Goal: Transaction & Acquisition: Obtain resource

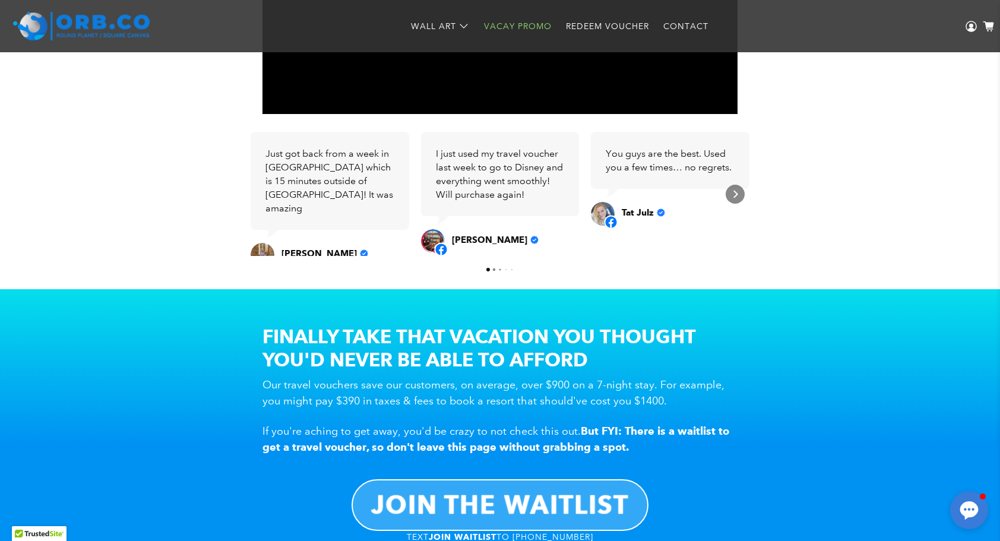
scroll to position [607, 0]
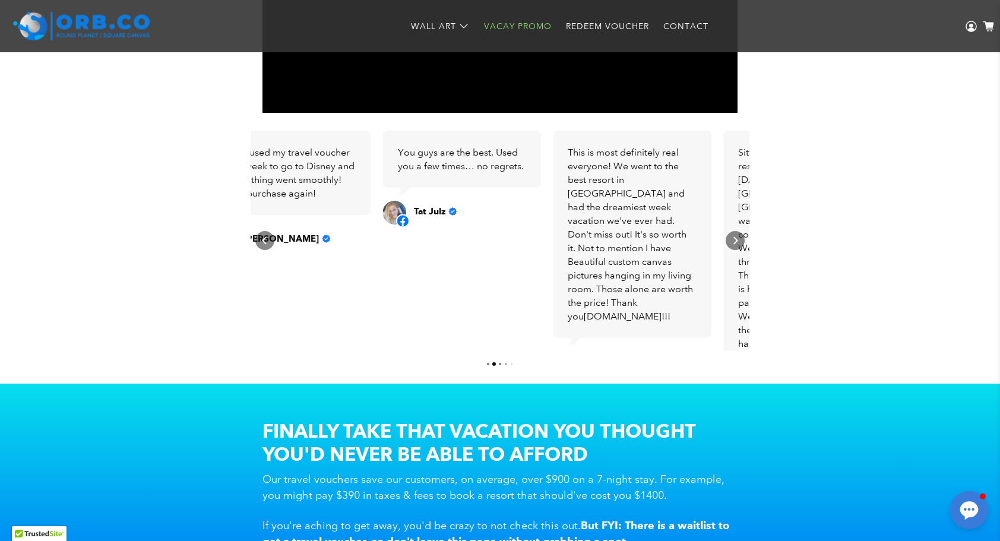
click at [265, 180] on span "I just used my travel voucher last week to go to Disney and everything went smo…" at bounding box center [290, 173] width 127 height 52
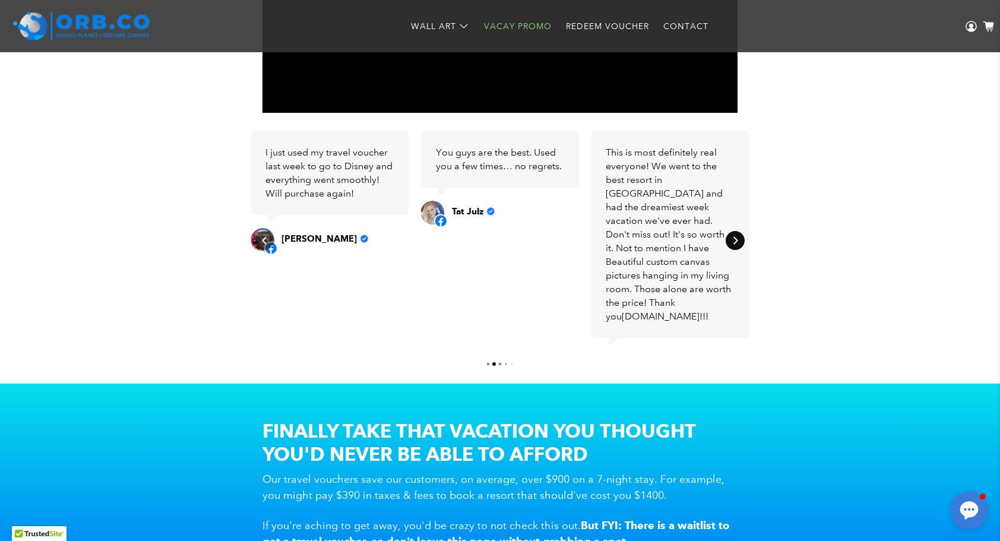
click at [743, 243] on div "Next" at bounding box center [734, 240] width 19 height 19
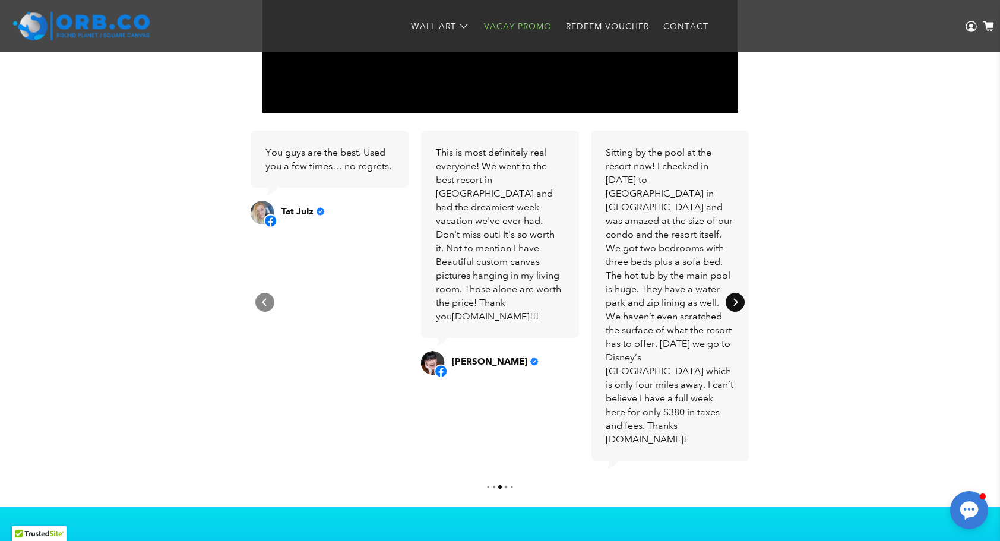
click at [736, 302] on icon "Next" at bounding box center [735, 302] width 4 height 8
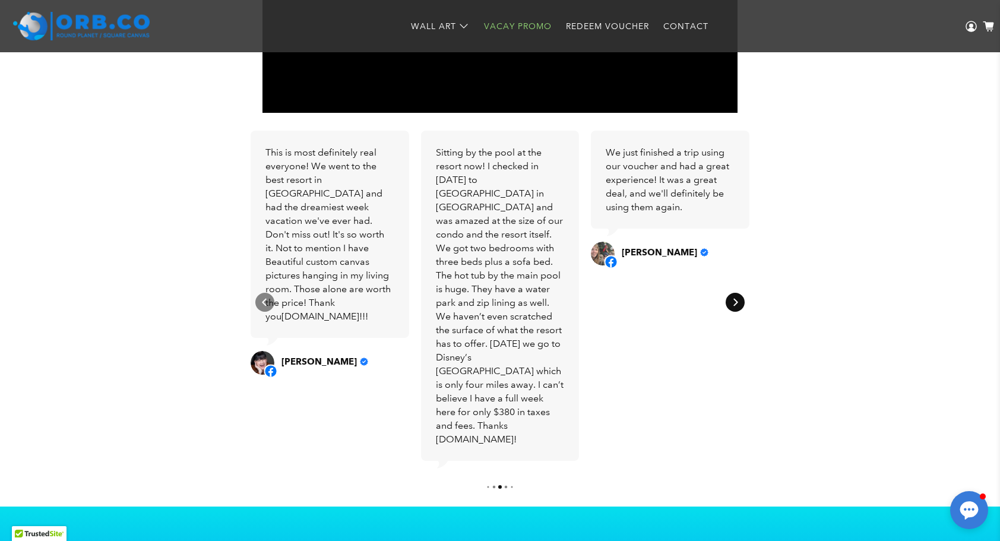
click at [736, 302] on icon "Next" at bounding box center [735, 302] width 4 height 8
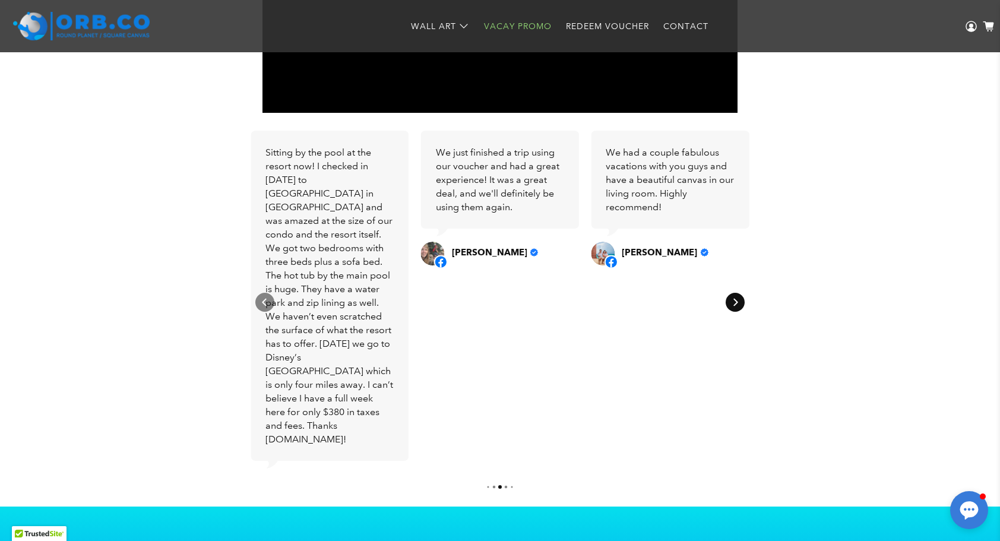
click at [736, 302] on icon "Next" at bounding box center [735, 302] width 4 height 8
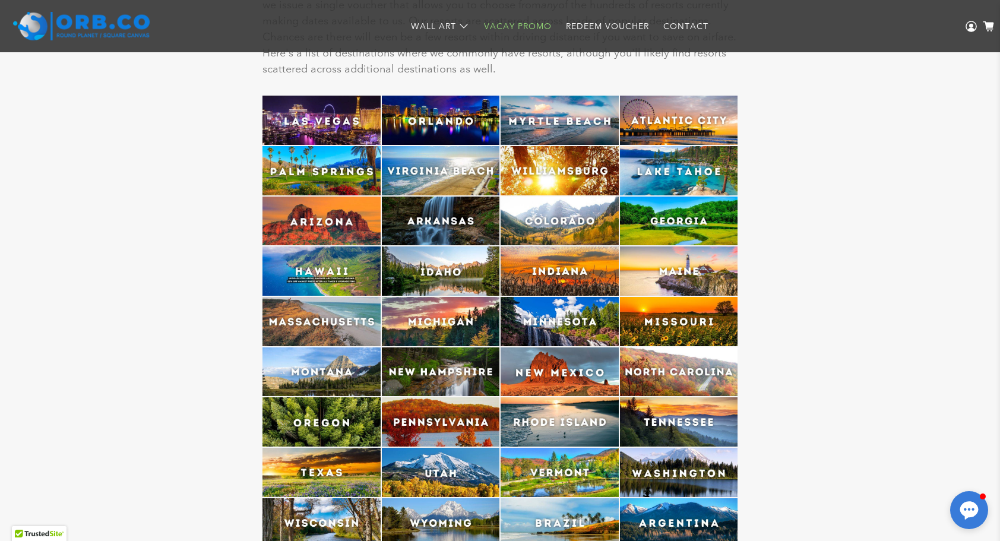
scroll to position [2800, 0]
click at [576, 208] on img at bounding box center [559, 220] width 118 height 49
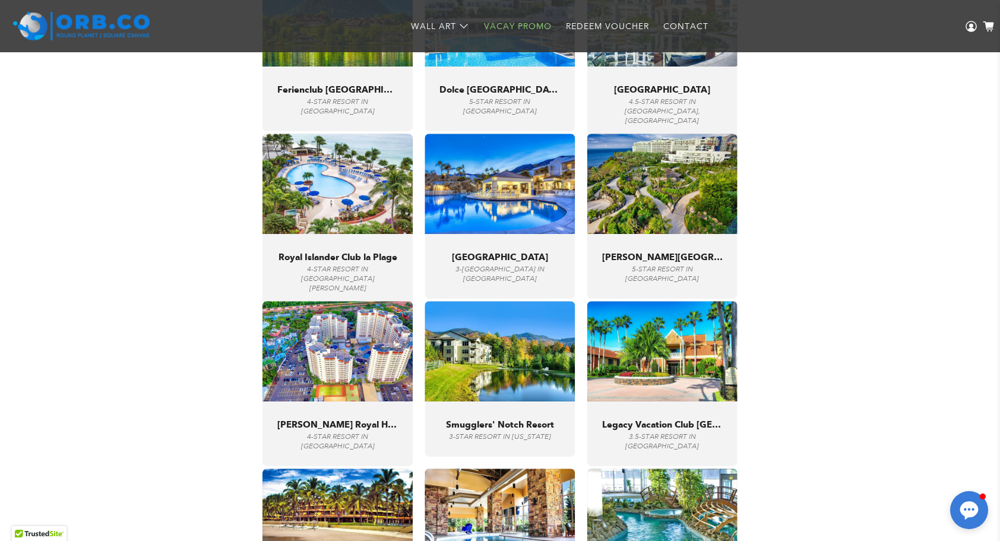
scroll to position [4340, 0]
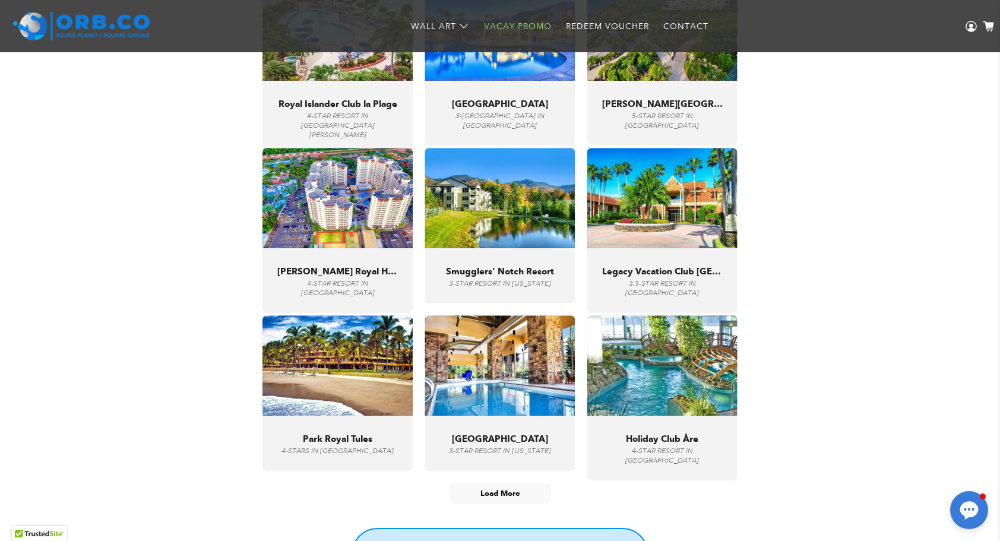
click at [662, 228] on img at bounding box center [662, 198] width 150 height 100
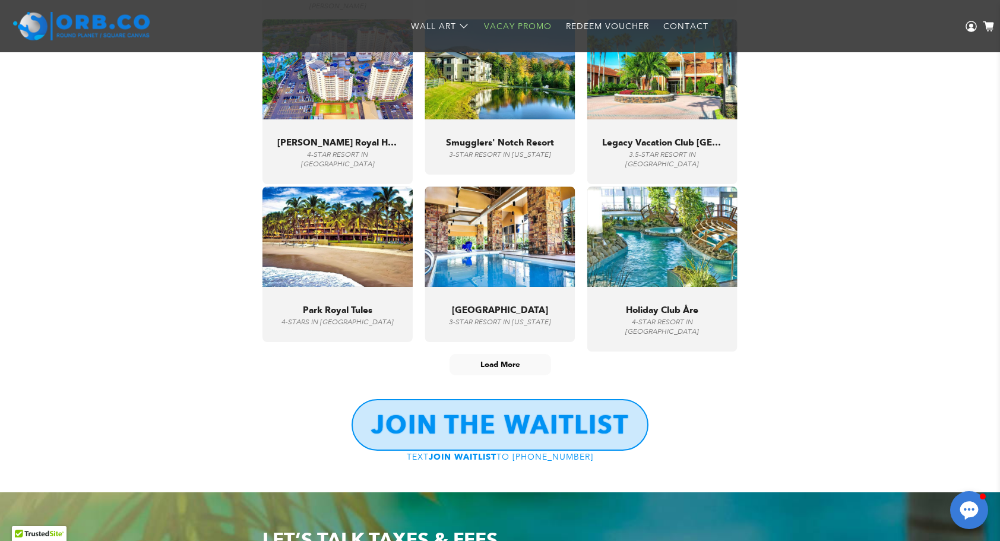
scroll to position [4470, 0]
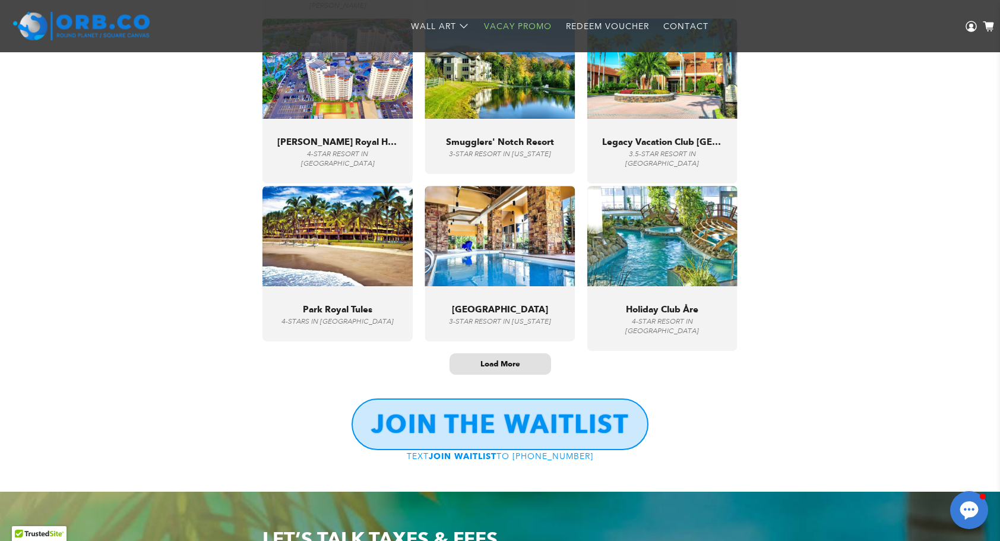
click at [512, 359] on span "Load More" at bounding box center [500, 364] width 40 height 10
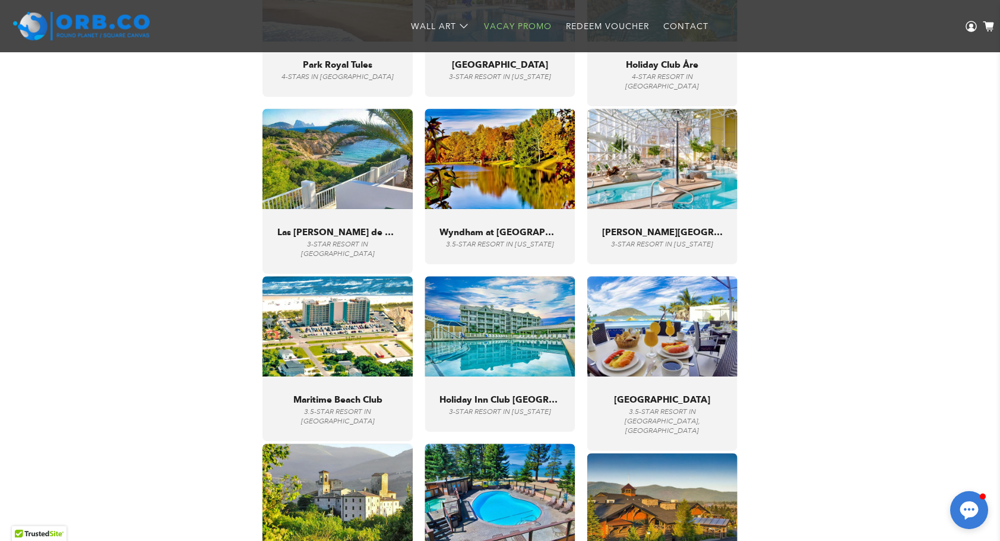
scroll to position [4715, 0]
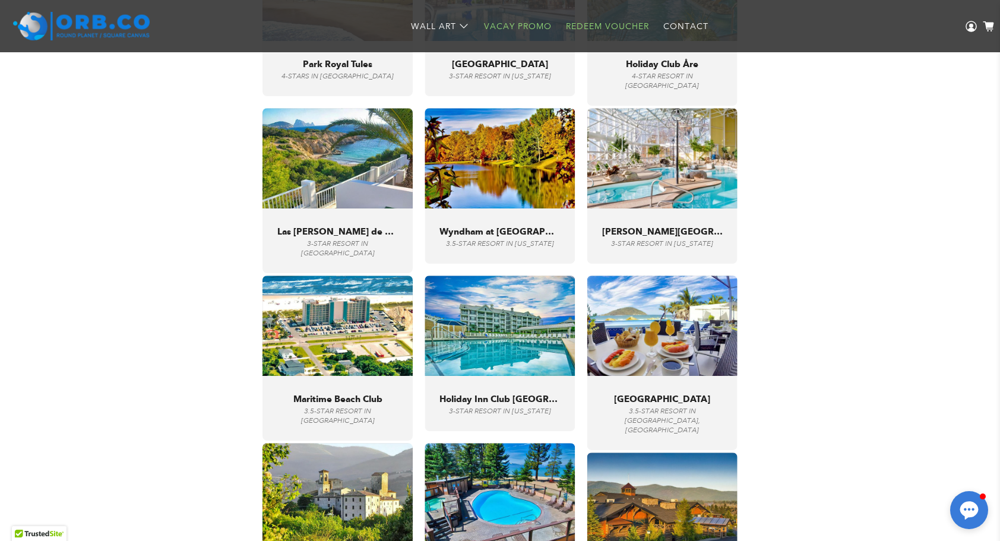
click at [586, 27] on link "Redeem Voucher" at bounding box center [607, 26] width 97 height 31
